Goal: Transaction & Acquisition: Purchase product/service

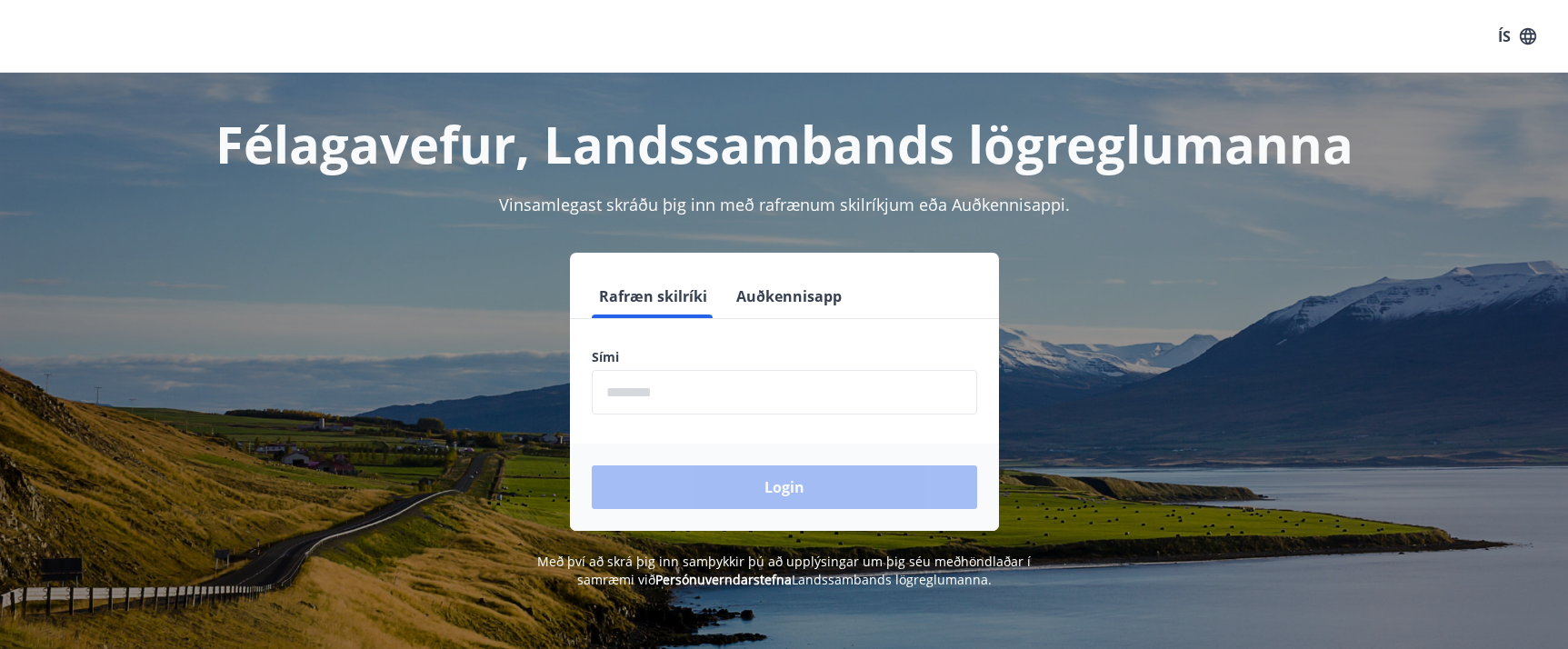
click at [660, 396] on input "phone" at bounding box center [785, 392] width 386 height 45
type input "********"
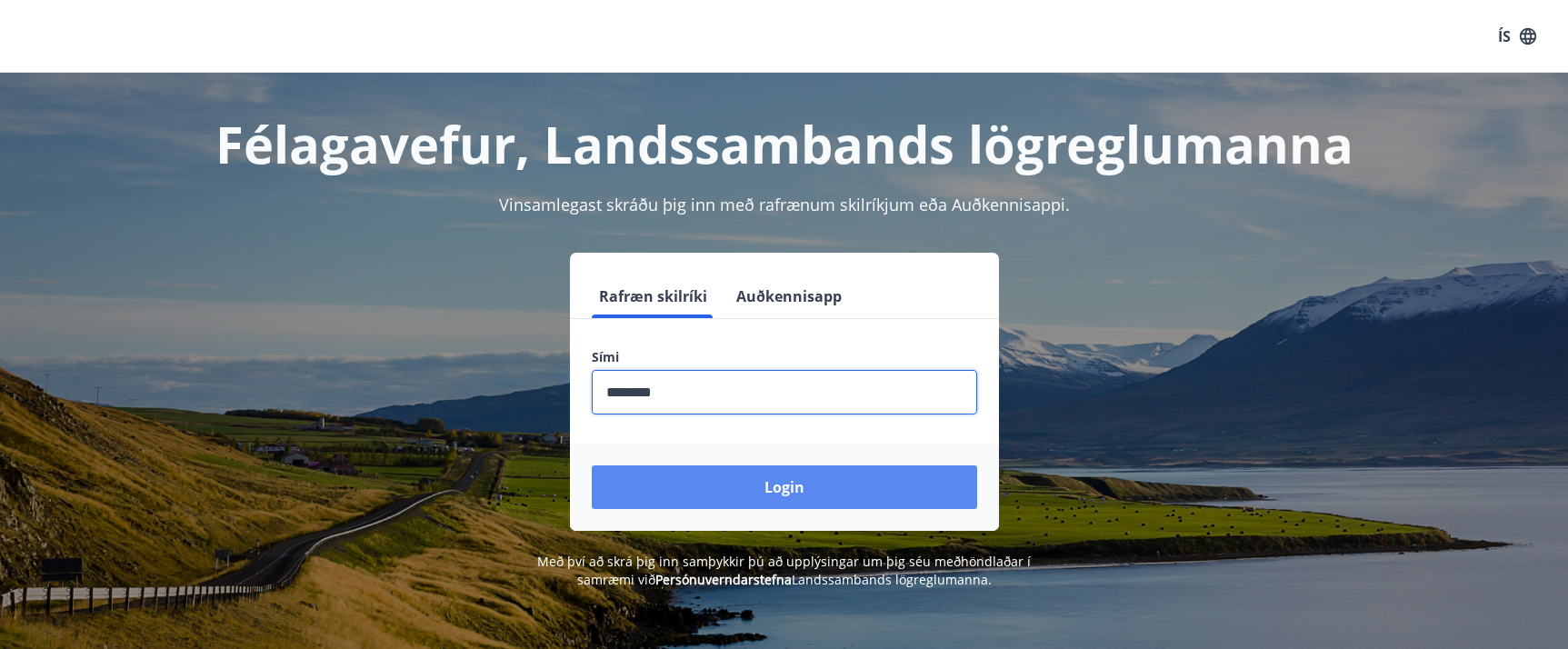
click at [669, 491] on button "Login" at bounding box center [785, 487] width 386 height 44
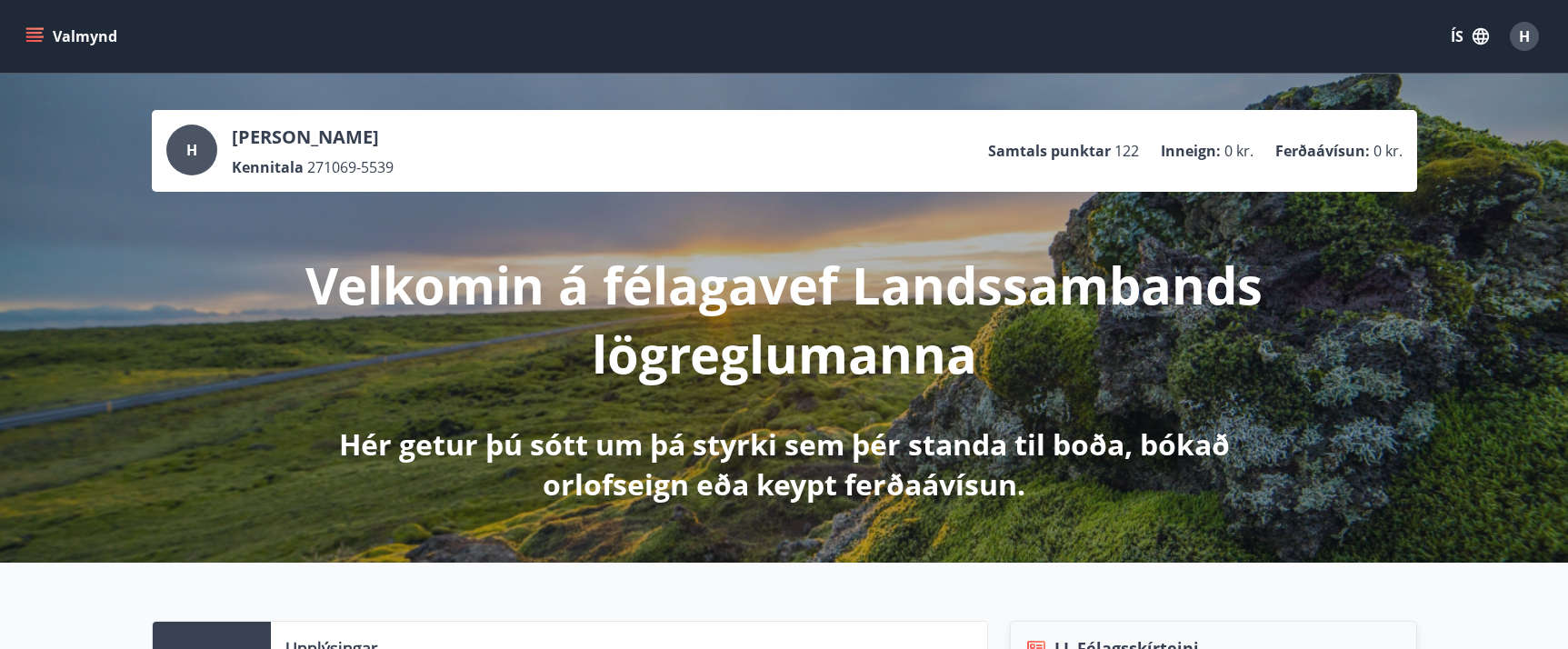
click at [37, 30] on icon "menu" at bounding box center [35, 37] width 18 height 18
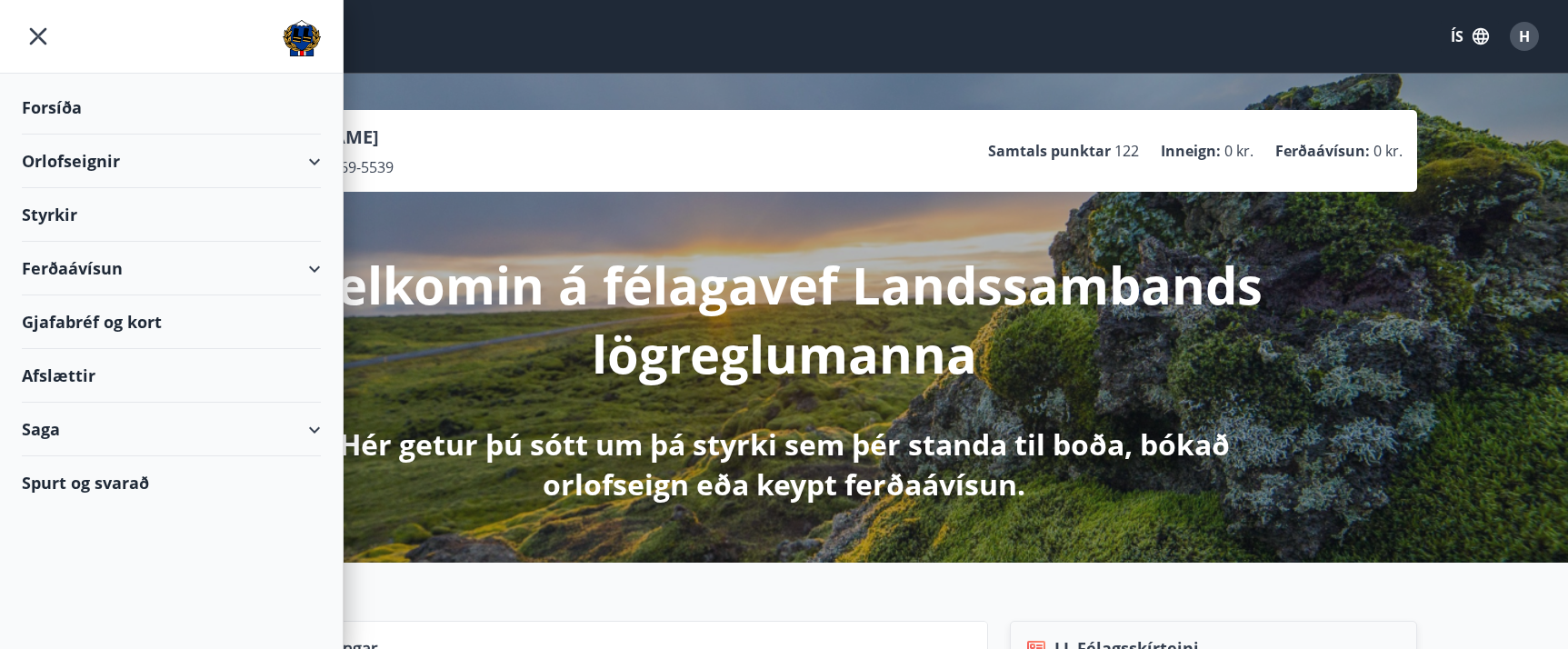
click at [69, 265] on div "Ferðaávísun" at bounding box center [171, 269] width 299 height 54
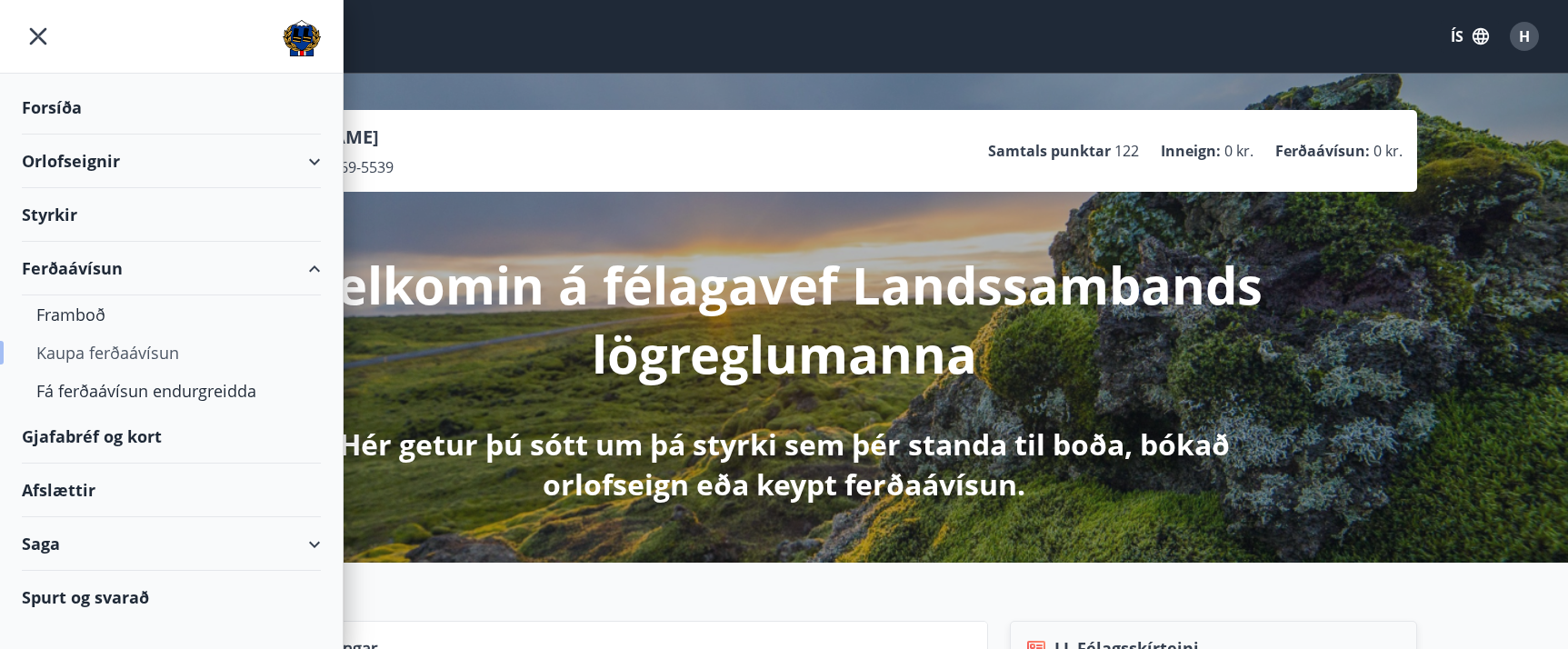
click at [79, 344] on div "Kaupa ferðaávísun" at bounding box center [172, 353] width 270 height 38
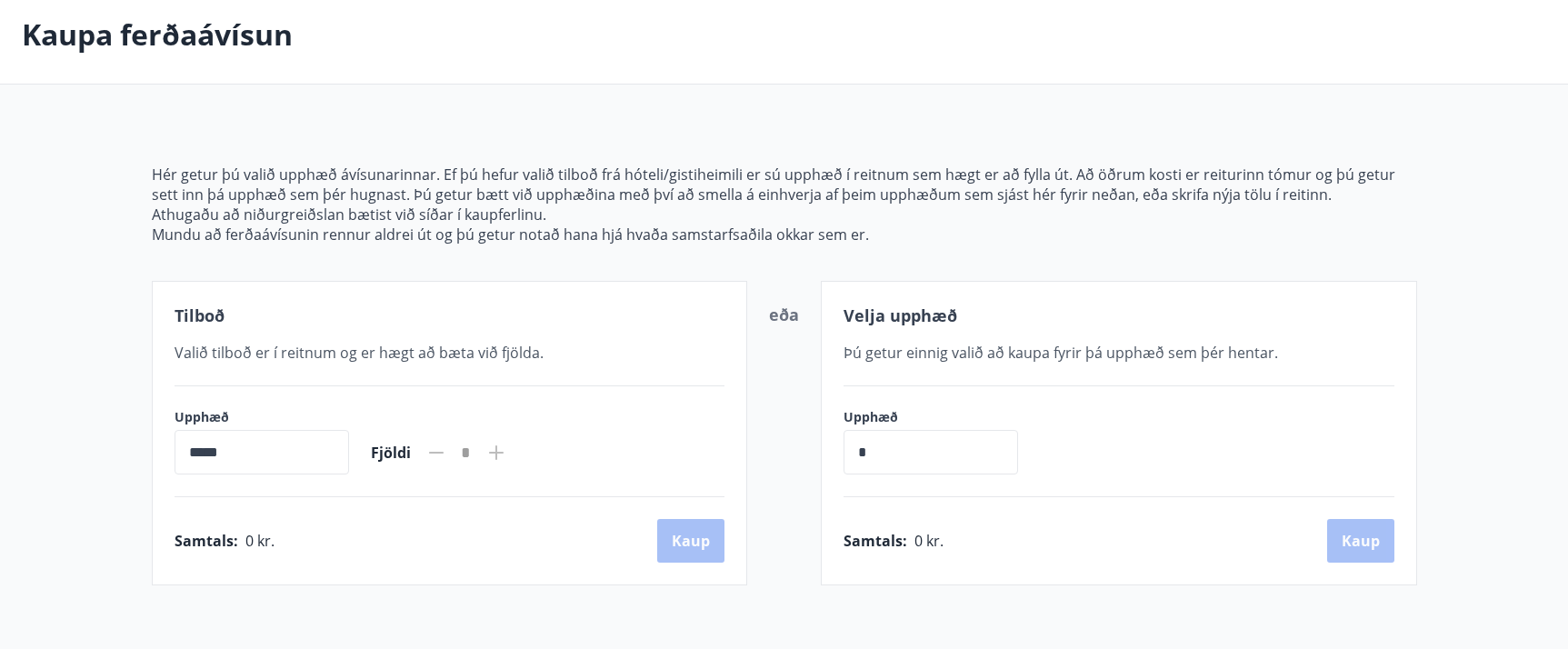
scroll to position [90, 0]
click at [503, 451] on icon at bounding box center [496, 451] width 15 height 15
click at [212, 454] on input "*****" at bounding box center [261, 450] width 175 height 45
click at [707, 531] on div "Samtals : 0 kr. [GEOGRAPHIC_DATA]" at bounding box center [450, 538] width 551 height 44
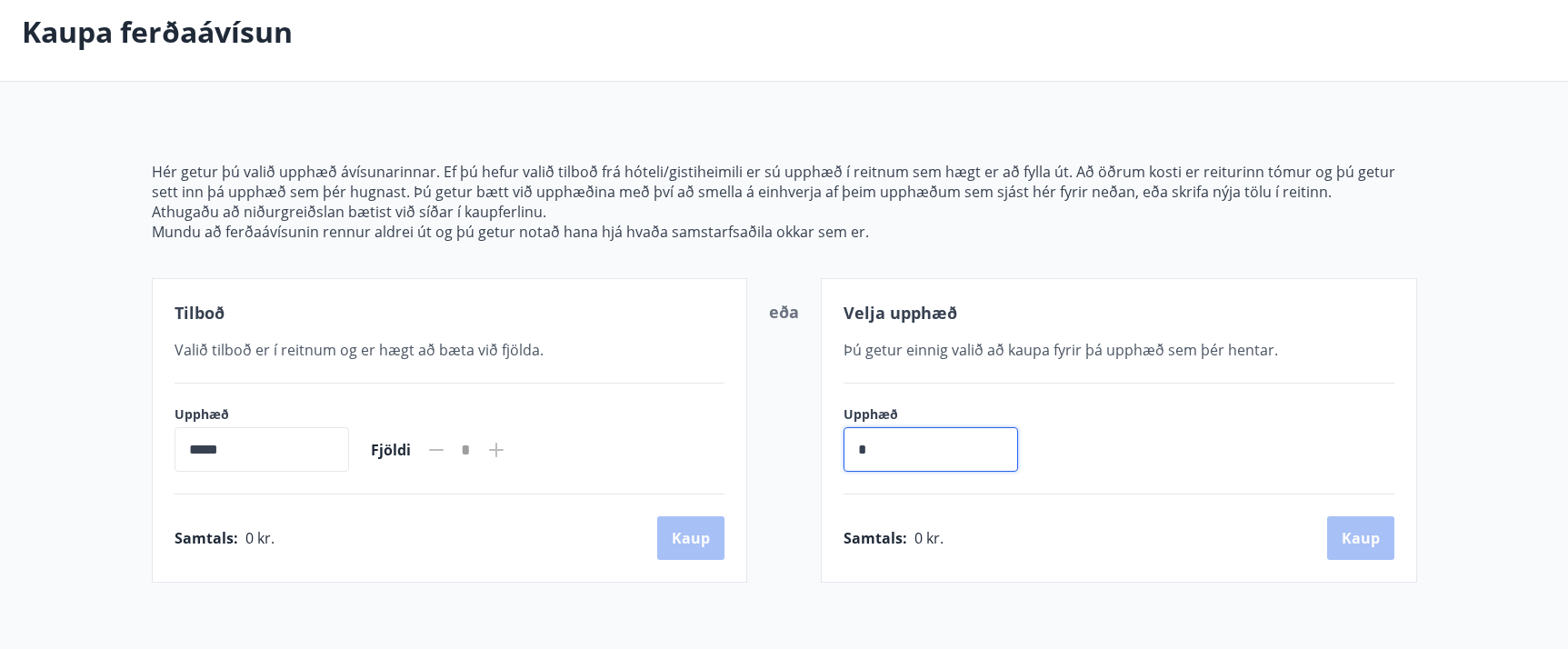
click at [891, 467] on input "*" at bounding box center [930, 450] width 175 height 45
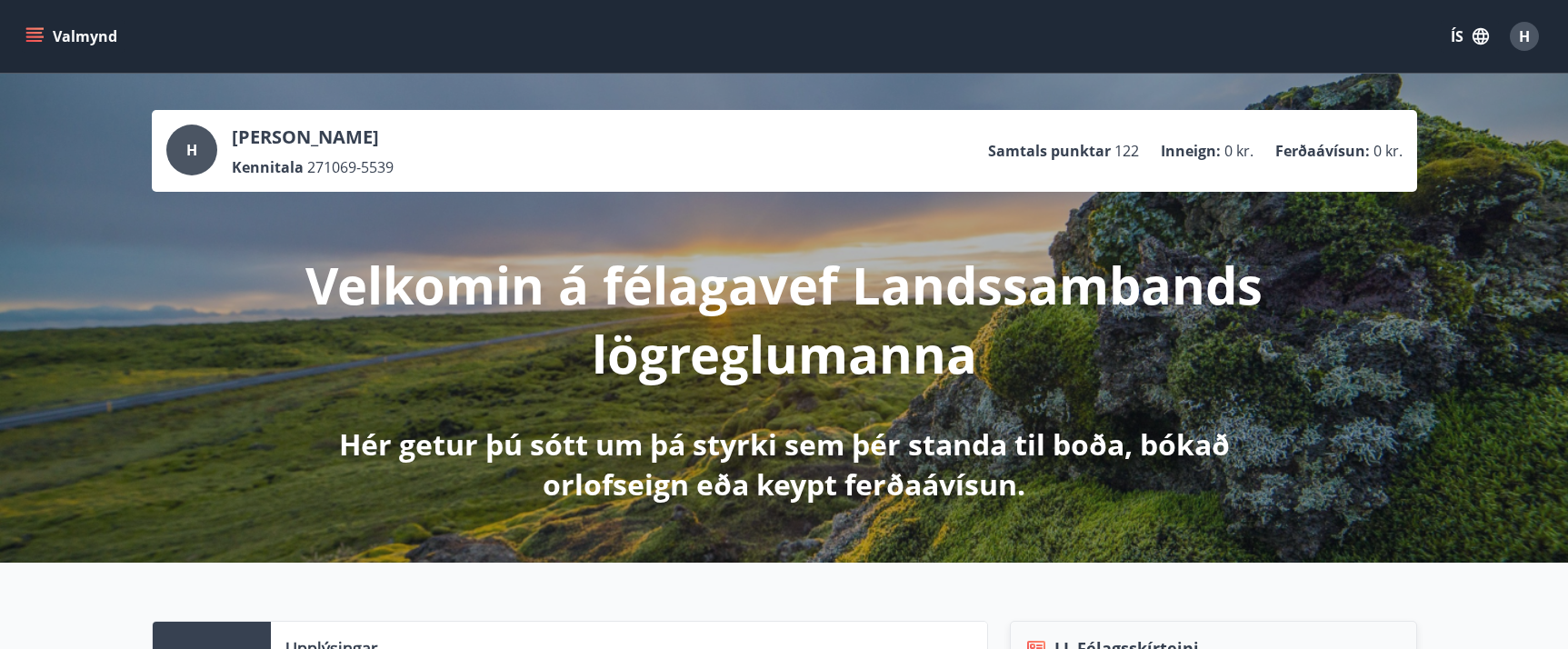
click at [31, 36] on icon "menu" at bounding box center [35, 37] width 18 height 18
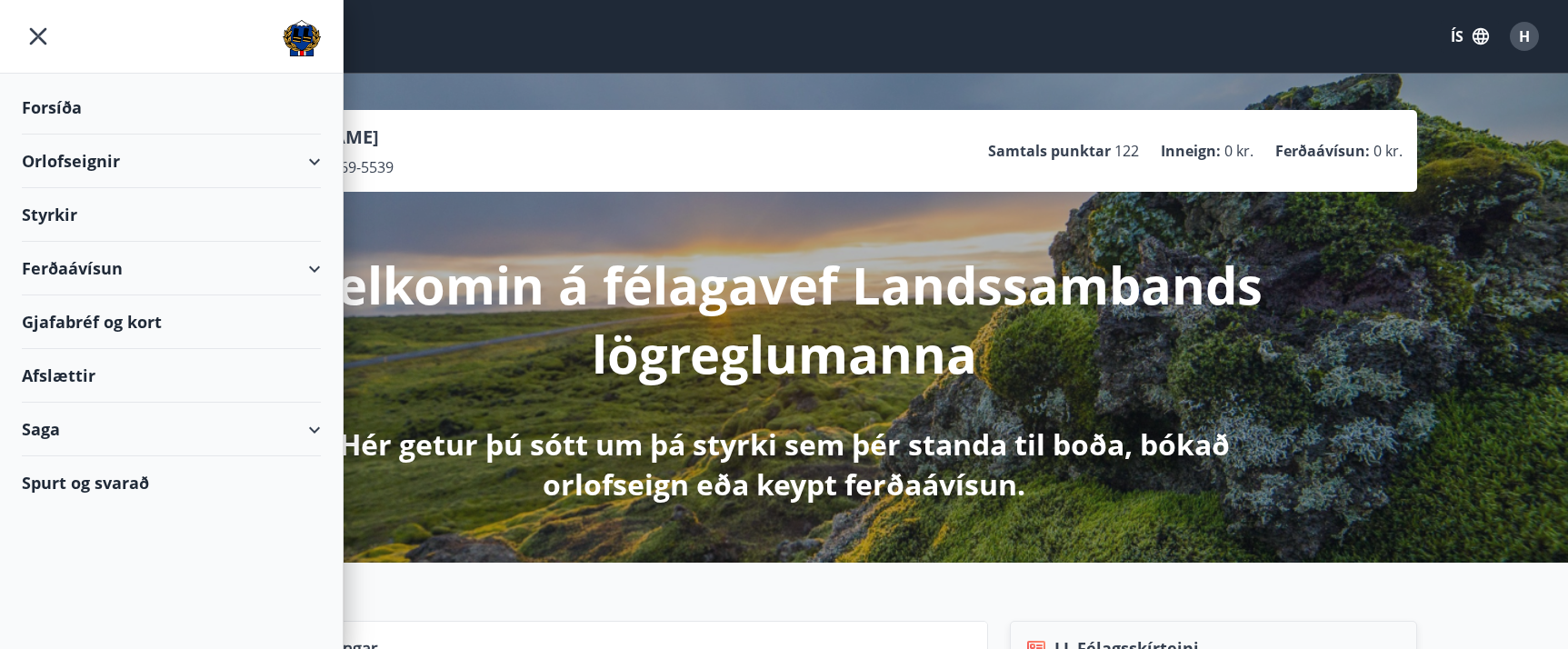
click at [63, 324] on div "Gjafabréf og kort" at bounding box center [171, 322] width 299 height 54
click at [68, 321] on div "Gjafabréf og kort" at bounding box center [171, 322] width 299 height 54
click at [66, 316] on div "Gjafabréf og kort" at bounding box center [171, 322] width 299 height 54
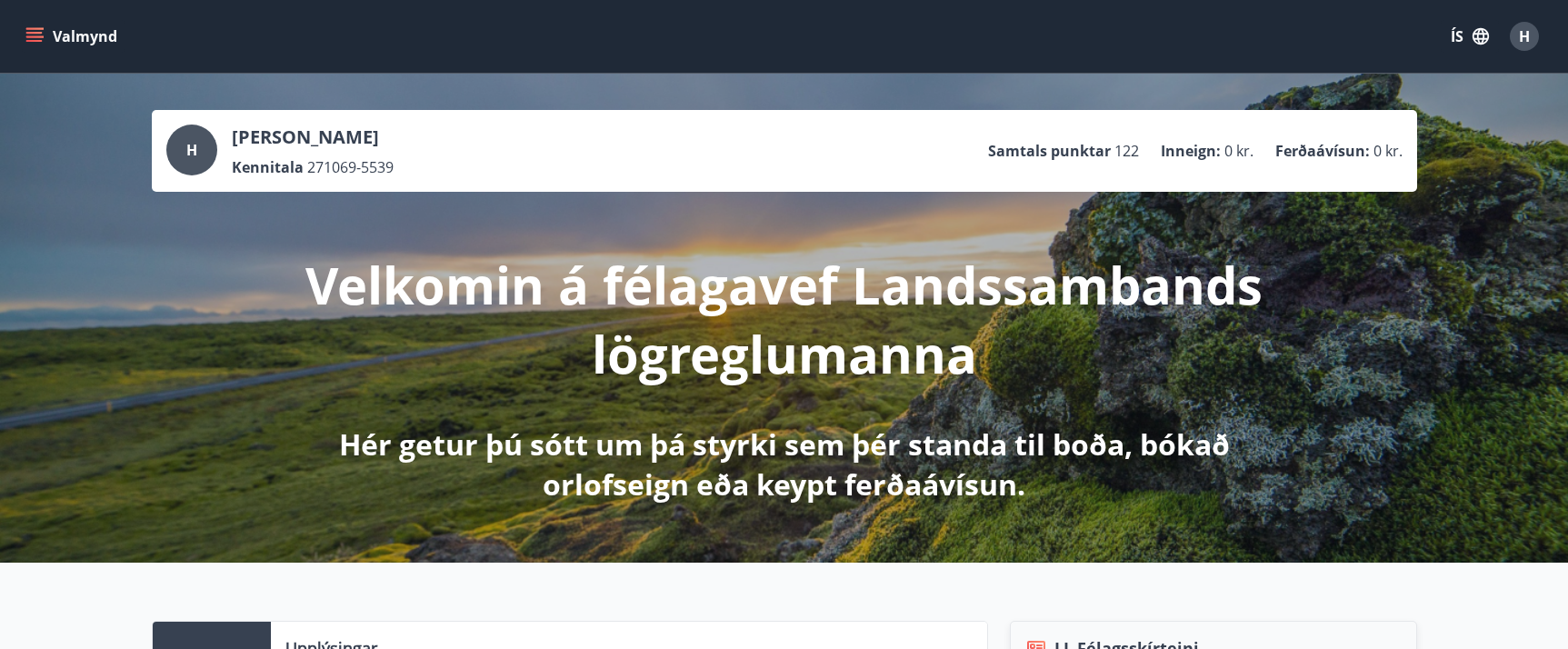
click at [37, 28] on icon "menu" at bounding box center [37, 29] width 20 height 2
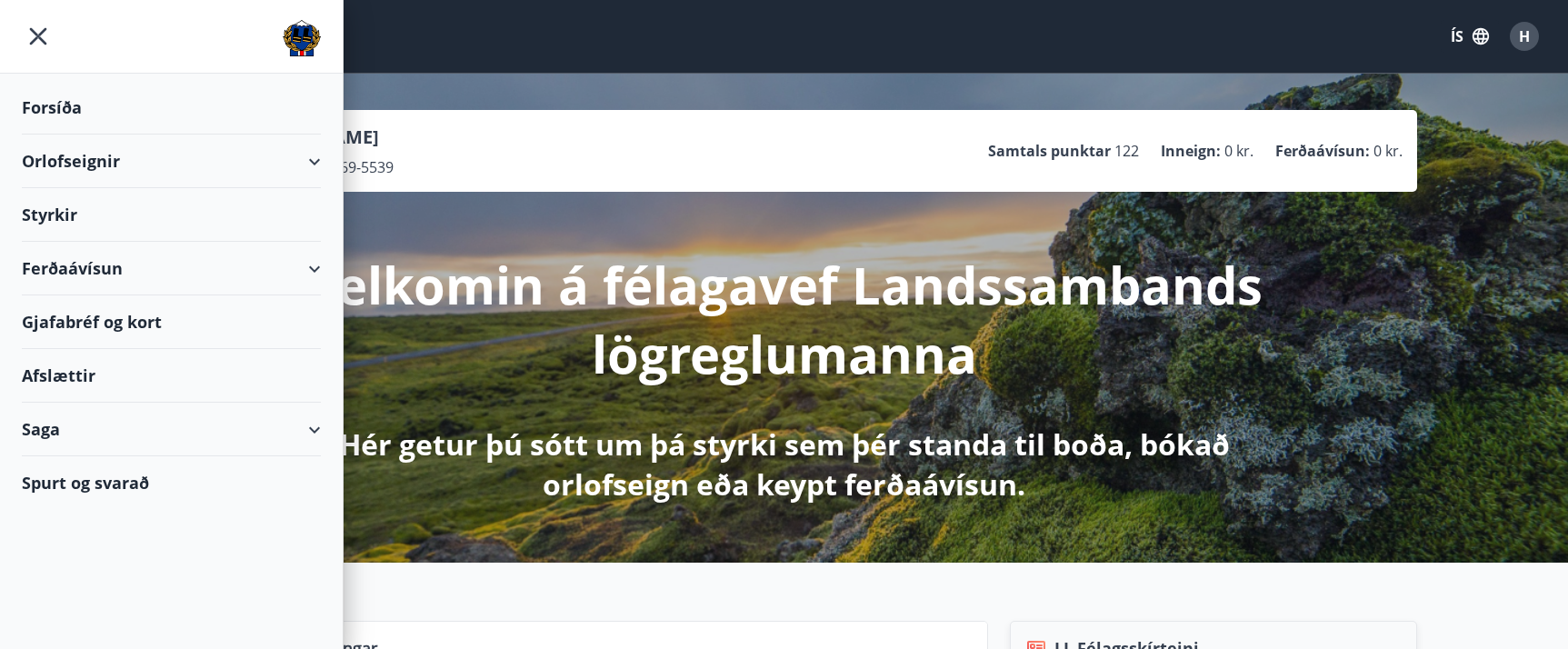
click at [85, 323] on div "Gjafabréf og kort" at bounding box center [171, 322] width 299 height 54
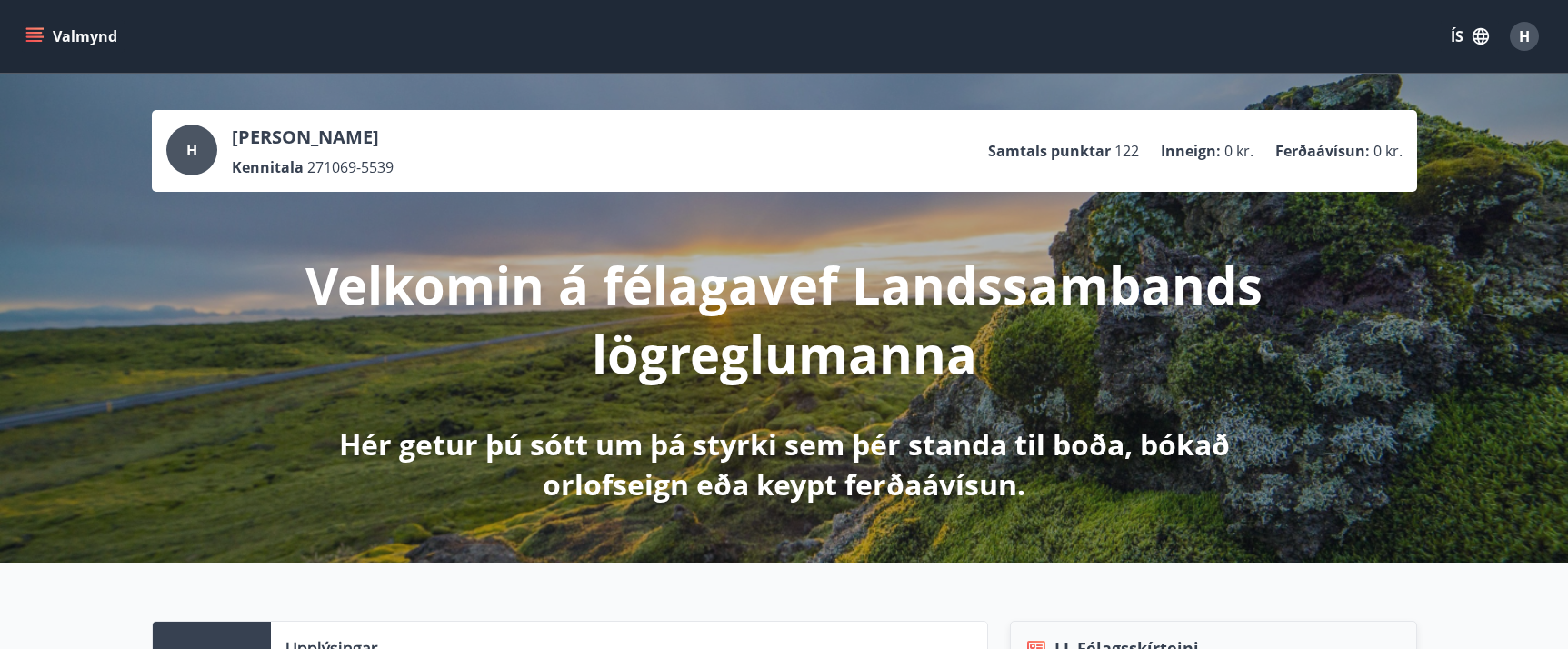
click at [33, 30] on icon "menu" at bounding box center [35, 37] width 18 height 18
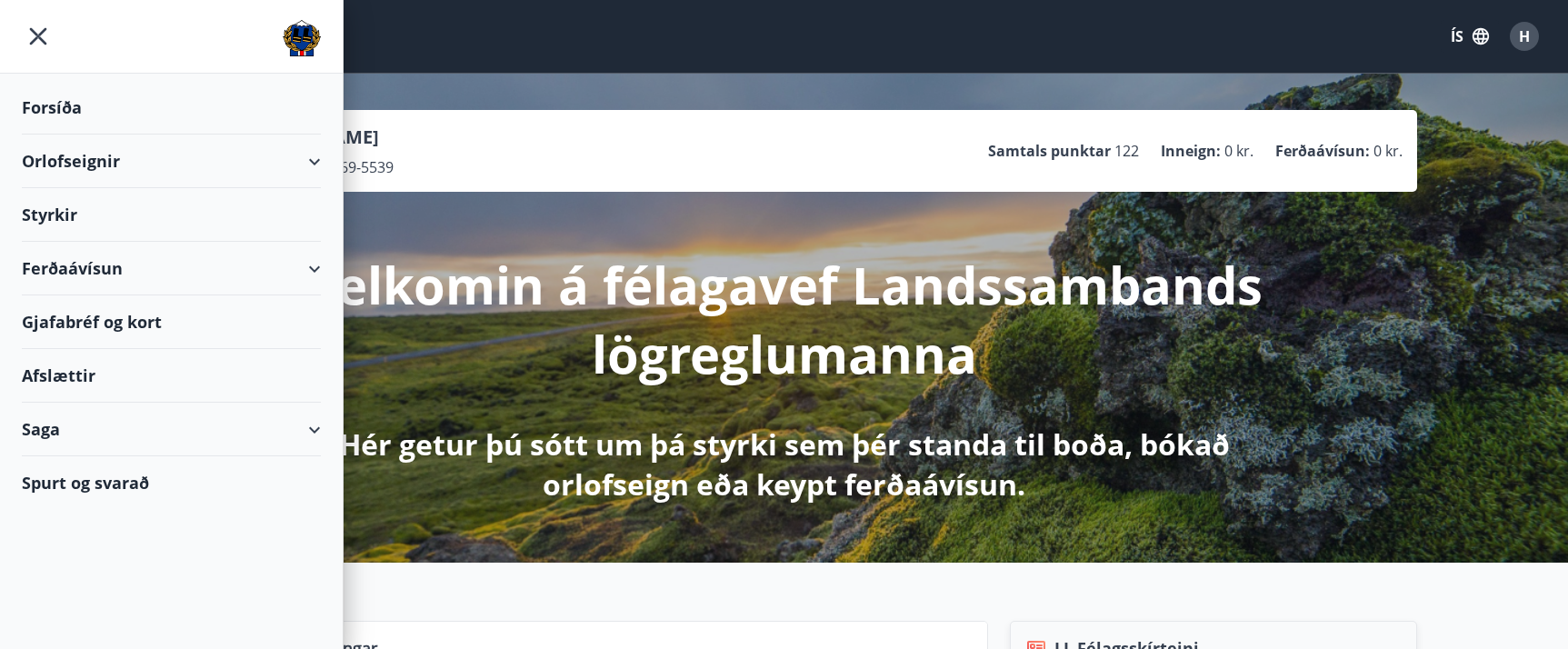
click at [74, 328] on div "Gjafabréf og kort" at bounding box center [171, 322] width 299 height 54
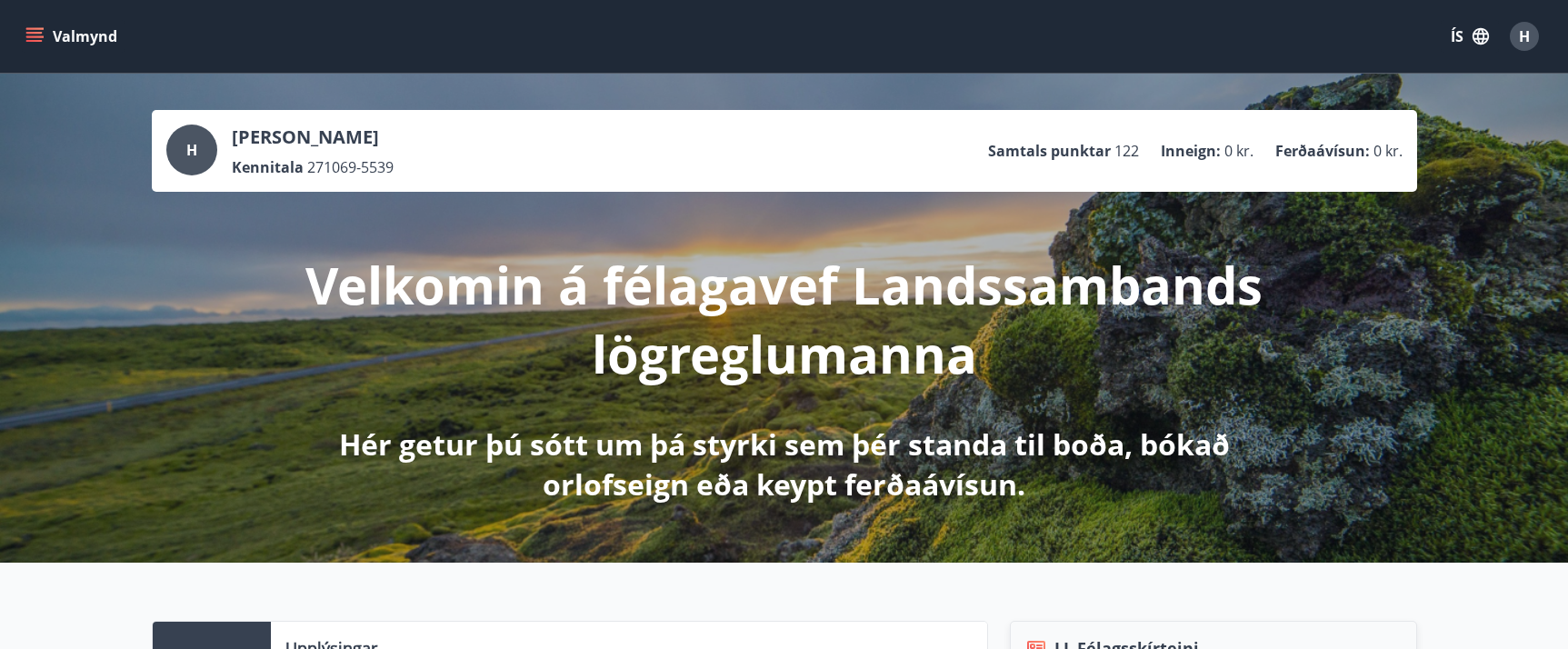
click at [30, 36] on icon "menu" at bounding box center [35, 37] width 18 height 18
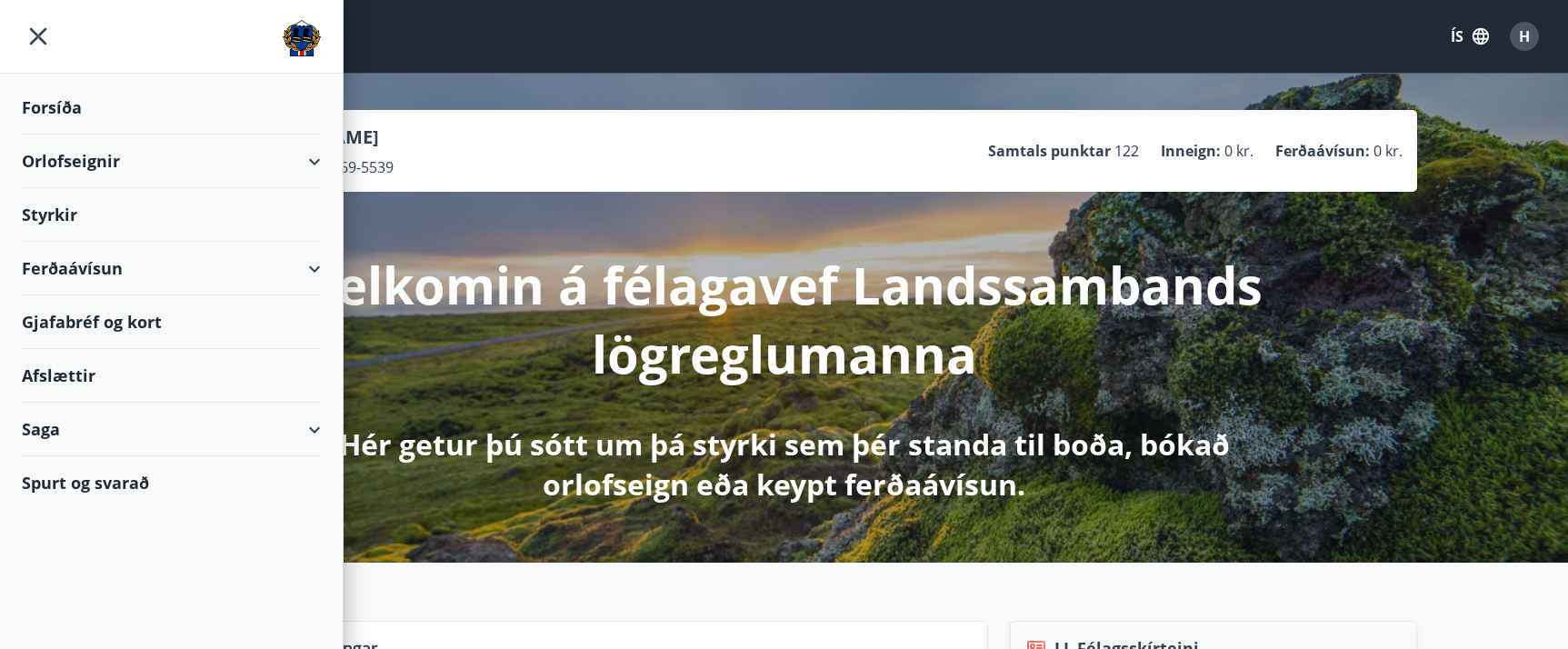
click at [87, 320] on div "Gjafabréf og kort" at bounding box center [171, 322] width 299 height 54
